Goal: Information Seeking & Learning: Learn about a topic

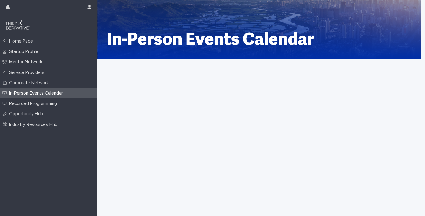
scroll to position [189, 0]
